Goal: Navigation & Orientation: Go to known website

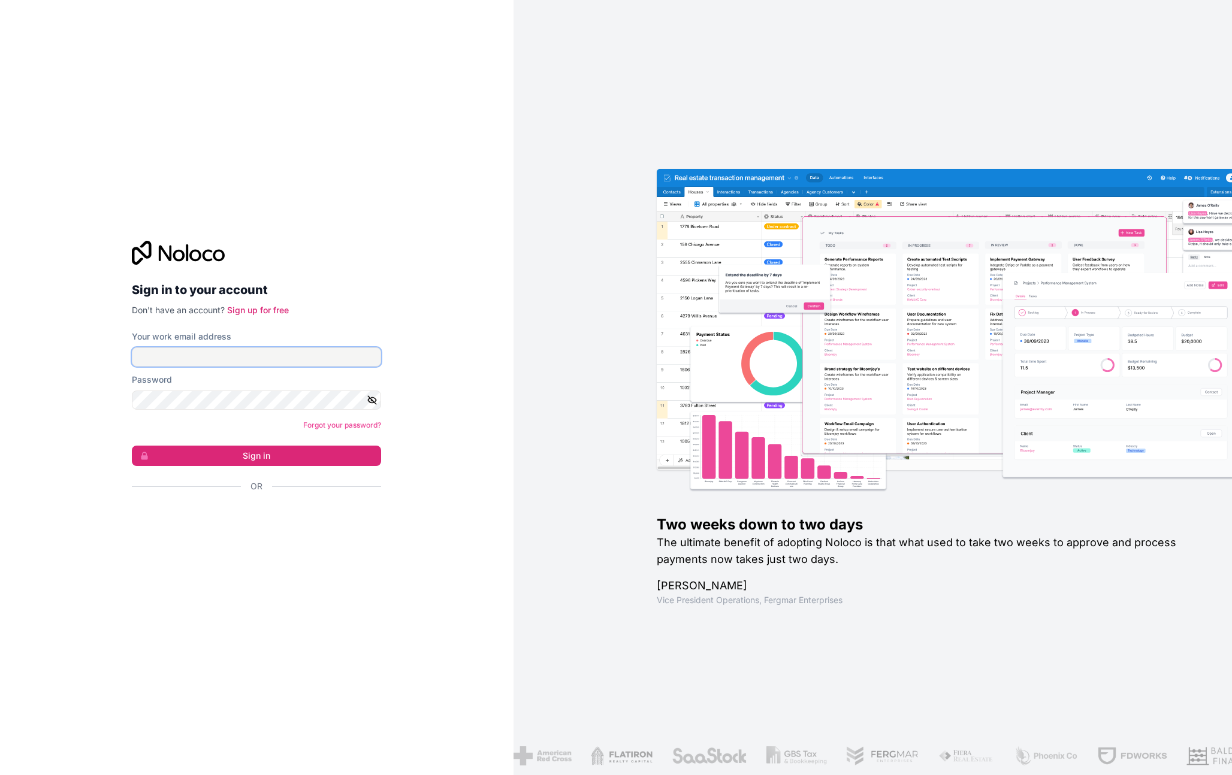
click at [237, 353] on input "Your work email address" at bounding box center [256, 356] width 249 height 19
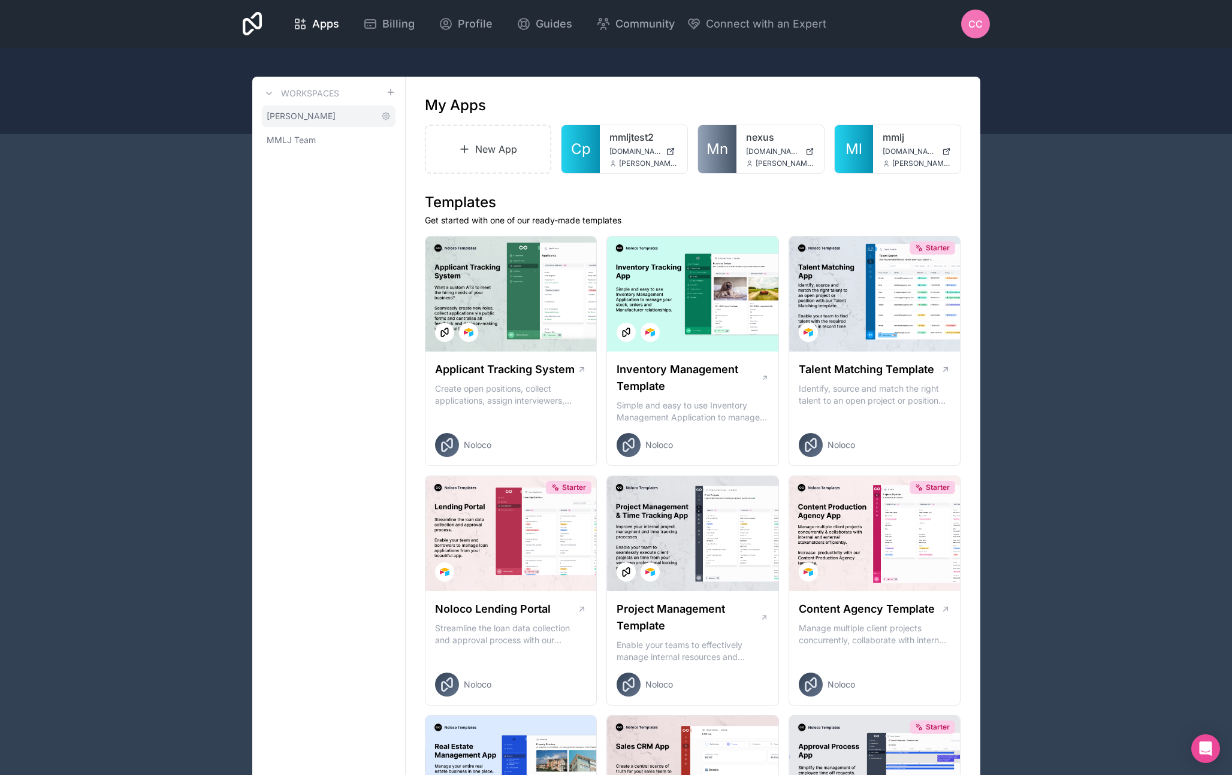
click at [338, 117] on link "[PERSON_NAME]" at bounding box center [329, 116] width 134 height 22
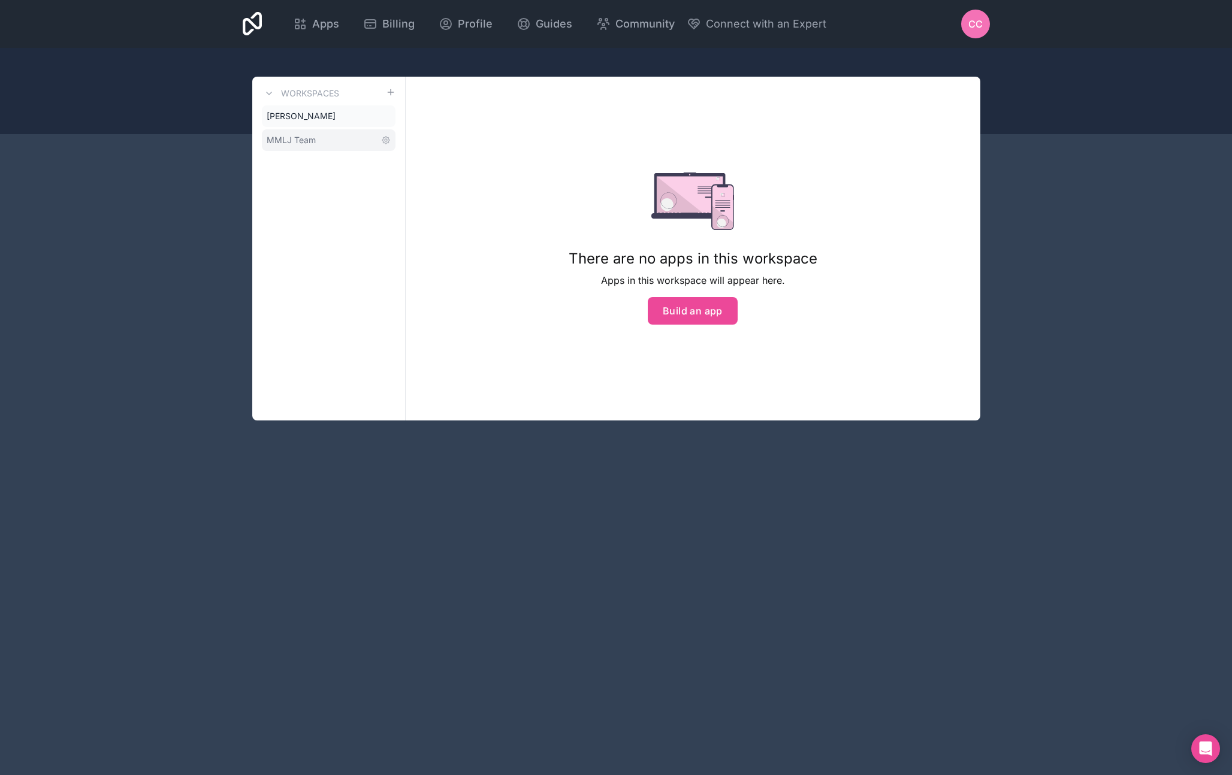
click at [323, 144] on link "MMLJ Team" at bounding box center [329, 140] width 134 height 22
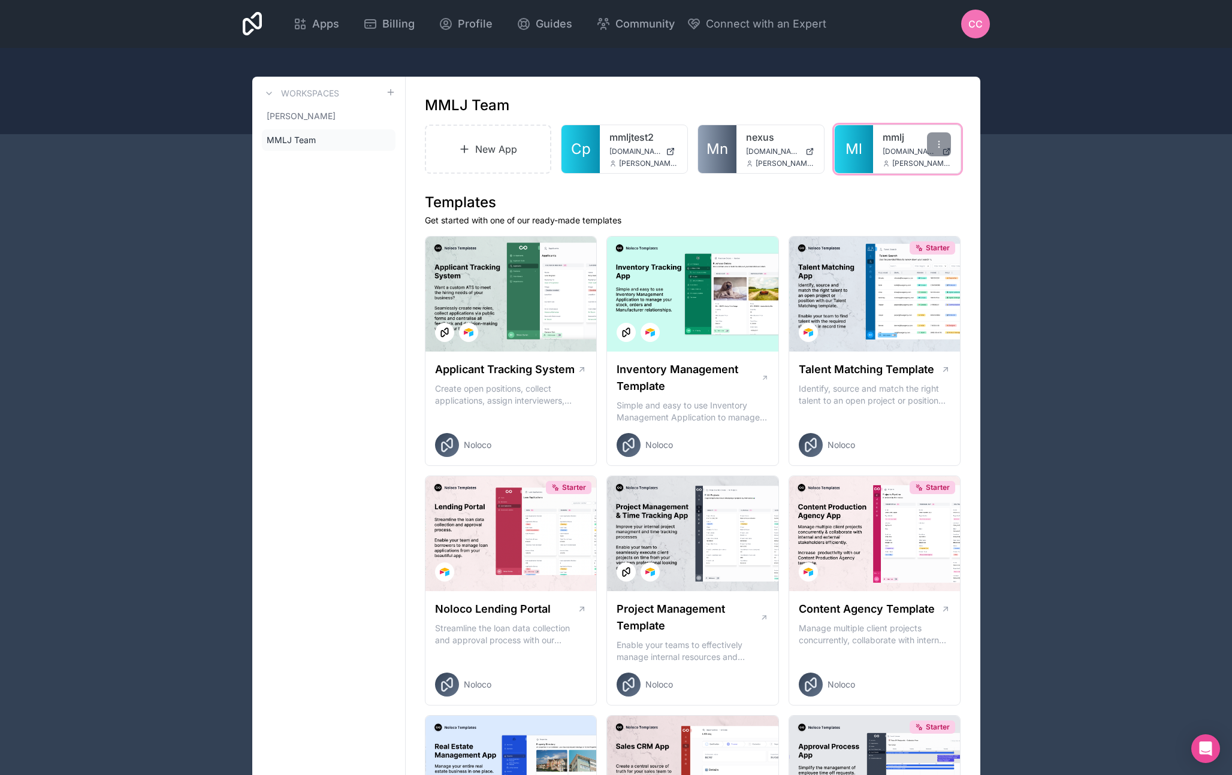
click at [892, 147] on span "[DOMAIN_NAME]" at bounding box center [909, 152] width 55 height 10
